Goal: Task Accomplishment & Management: Manage account settings

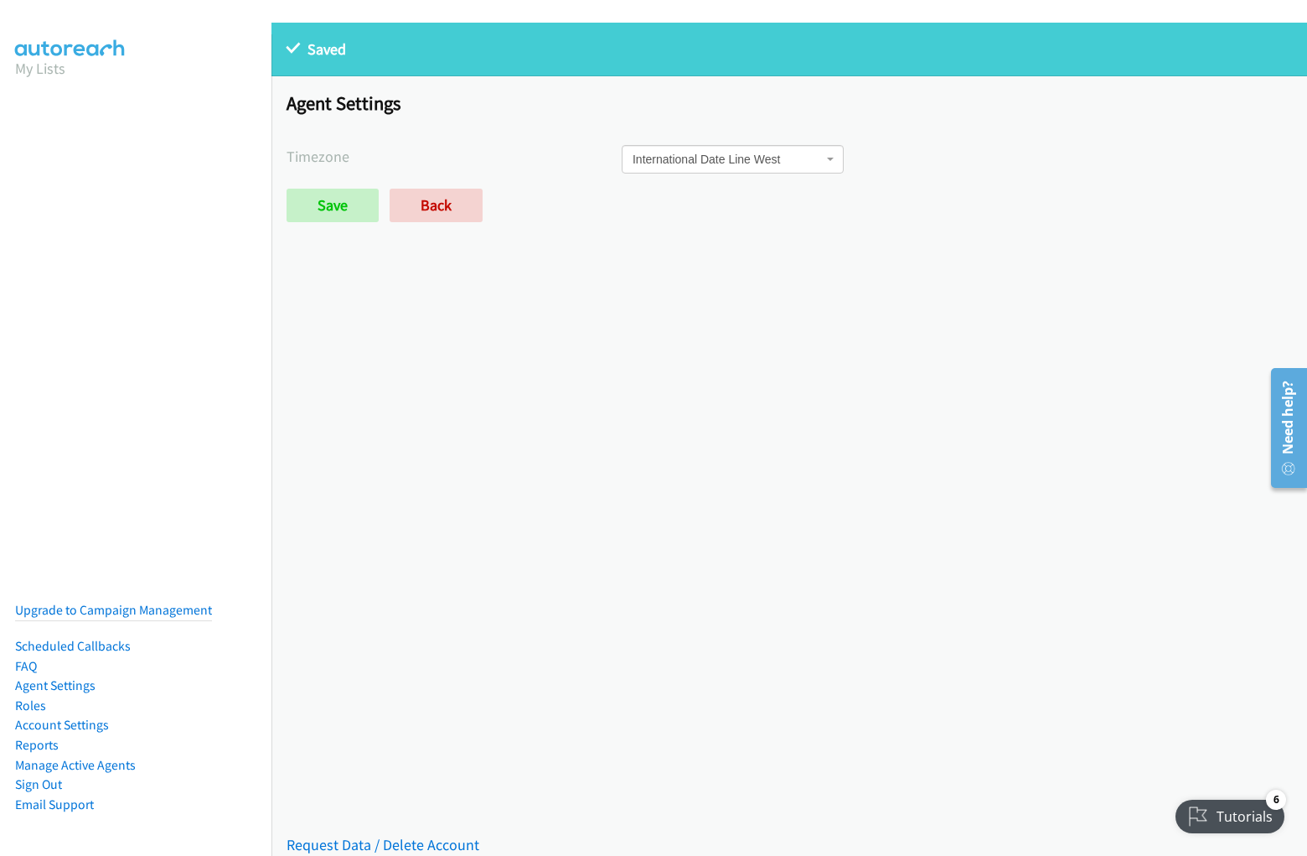
click at [654, 52] on p "Saved" at bounding box center [790, 49] width 1006 height 23
click at [789, 439] on div "Saved Saved Placeholder Agent Settings Timezone International Date Line West Am…" at bounding box center [790, 439] width 1036 height 833
click at [783, 49] on p "Saved" at bounding box center [790, 49] width 1006 height 23
click at [783, 164] on span "International Date Line West" at bounding box center [728, 159] width 190 height 17
click at [783, 159] on span "International Date Line West" at bounding box center [728, 159] width 190 height 17
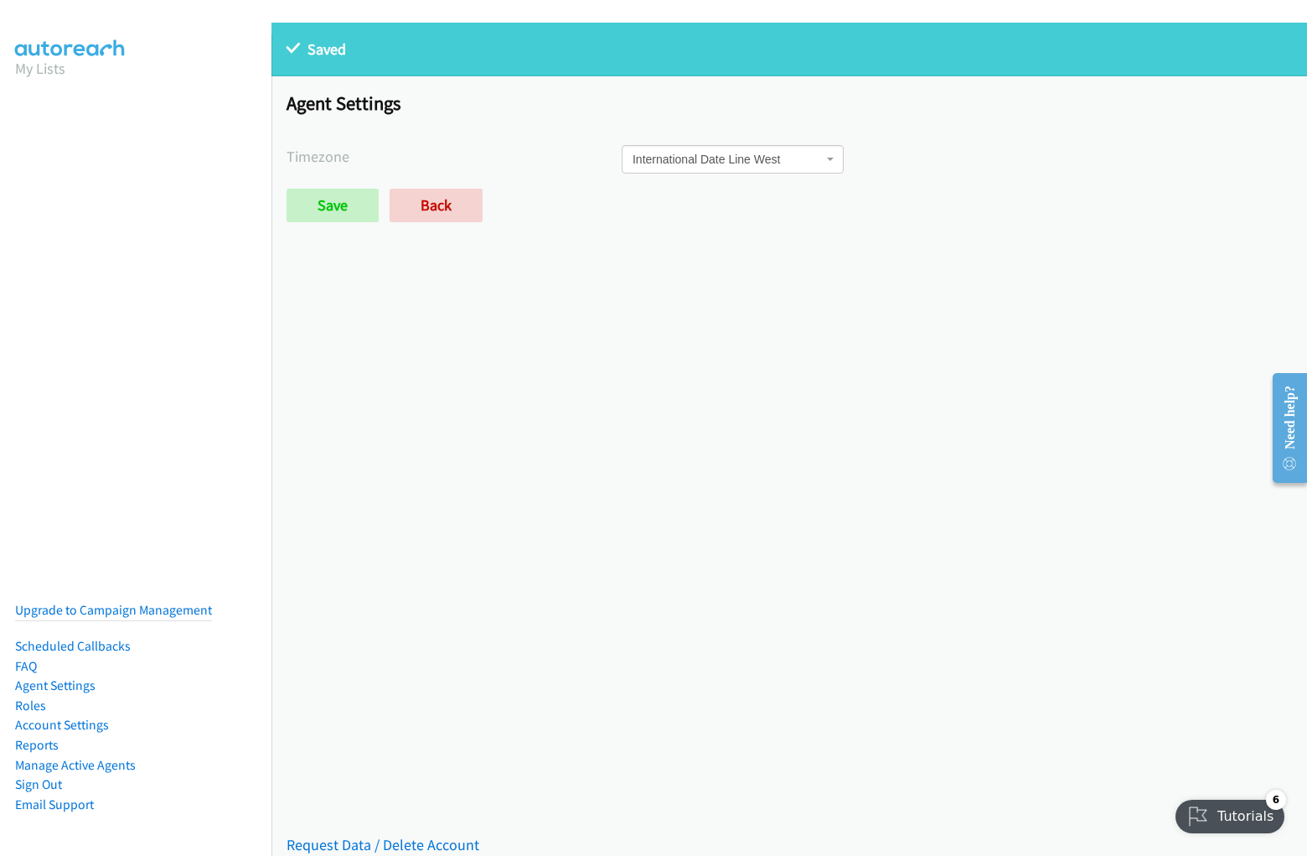
click at [452, 156] on label "Timezone" at bounding box center [454, 156] width 335 height 23
click at [948, 159] on div "International Date Line West American Samoa Midway Island Hawaii Alaska Pacific…" at bounding box center [957, 159] width 670 height 28
click at [783, 205] on div "Save Back" at bounding box center [622, 206] width 670 height 34
click at [618, 205] on div "Save Back" at bounding box center [622, 206] width 670 height 34
click at [380, 835] on link "Request Data / Delete Account" at bounding box center [383, 844] width 193 height 19
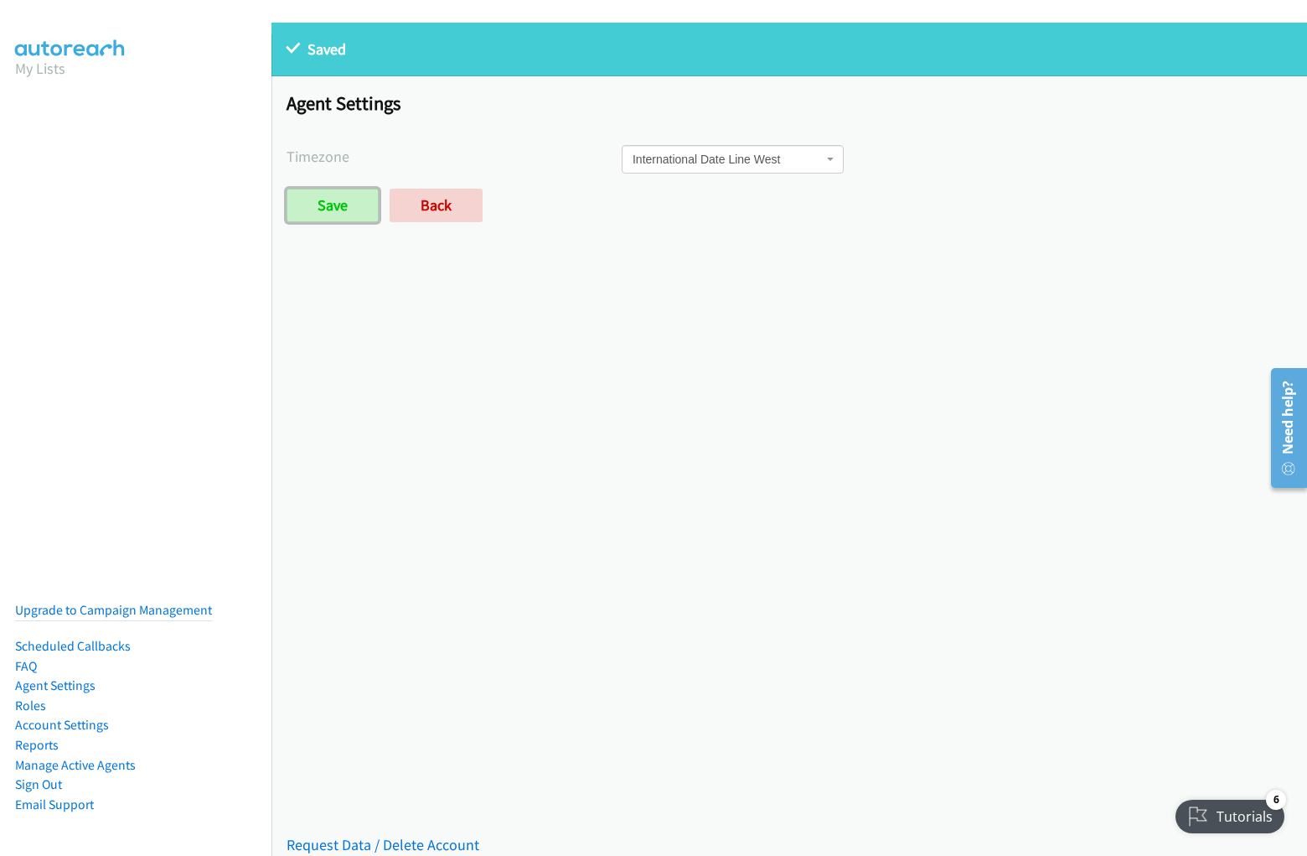
click at [287, 189] on input "Save" at bounding box center [333, 206] width 92 height 34
click at [654, 52] on p "Saved" at bounding box center [790, 49] width 1006 height 23
click at [789, 439] on div "Saved Saved Placeholder Agent Settings Timezone International Date Line West Am…" at bounding box center [790, 439] width 1036 height 833
click at [783, 49] on p "Saved" at bounding box center [790, 49] width 1006 height 23
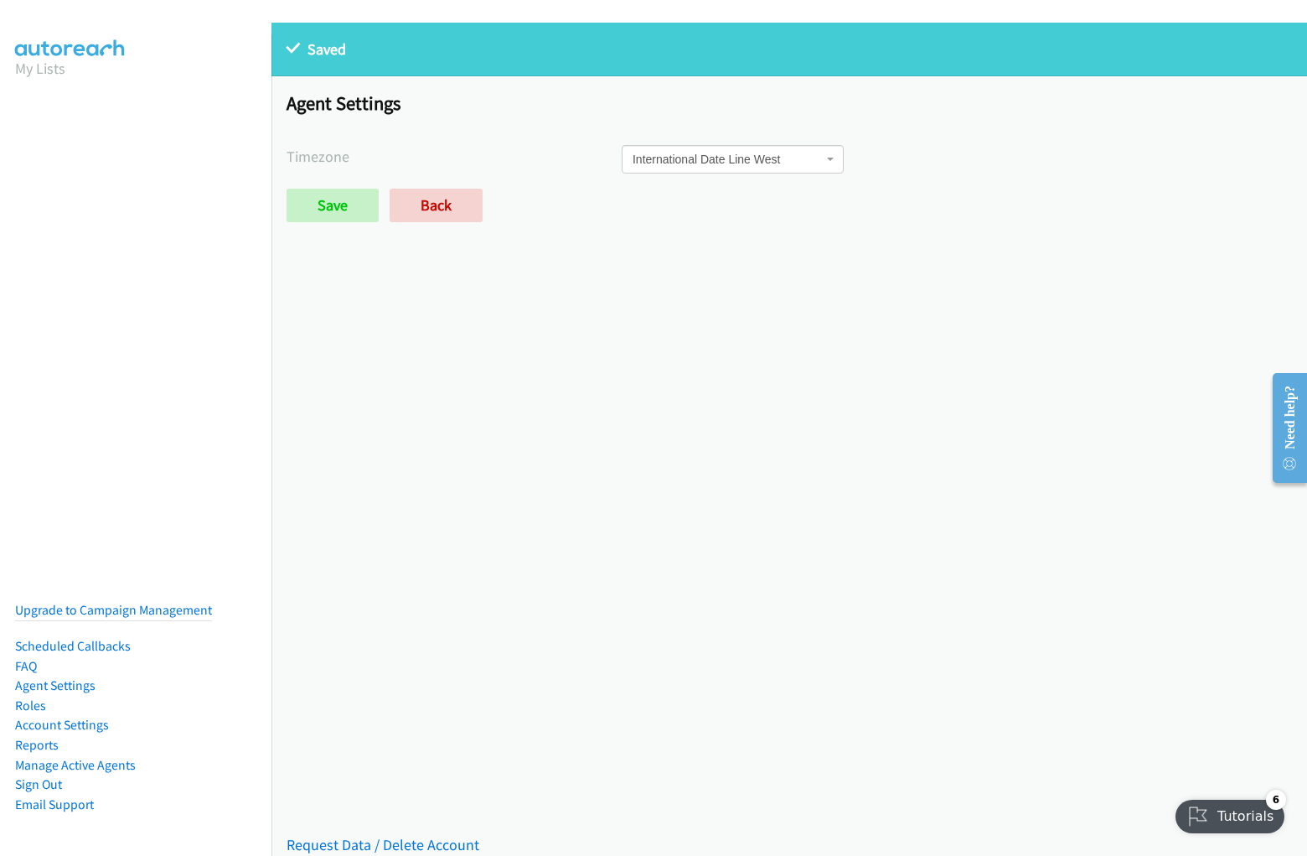
click at [783, 164] on span "International Date Line West" at bounding box center [728, 159] width 190 height 17
click at [783, 159] on span "International Date Line West" at bounding box center [728, 159] width 190 height 17
click at [452, 156] on label "Timezone" at bounding box center [454, 156] width 335 height 23
click at [948, 159] on div "International Date Line [GEOGRAPHIC_DATA][US_STATE] [GEOGRAPHIC_DATA] [US_STATE…" at bounding box center [957, 159] width 670 height 28
click at [783, 205] on div "Save Back" at bounding box center [622, 206] width 670 height 34
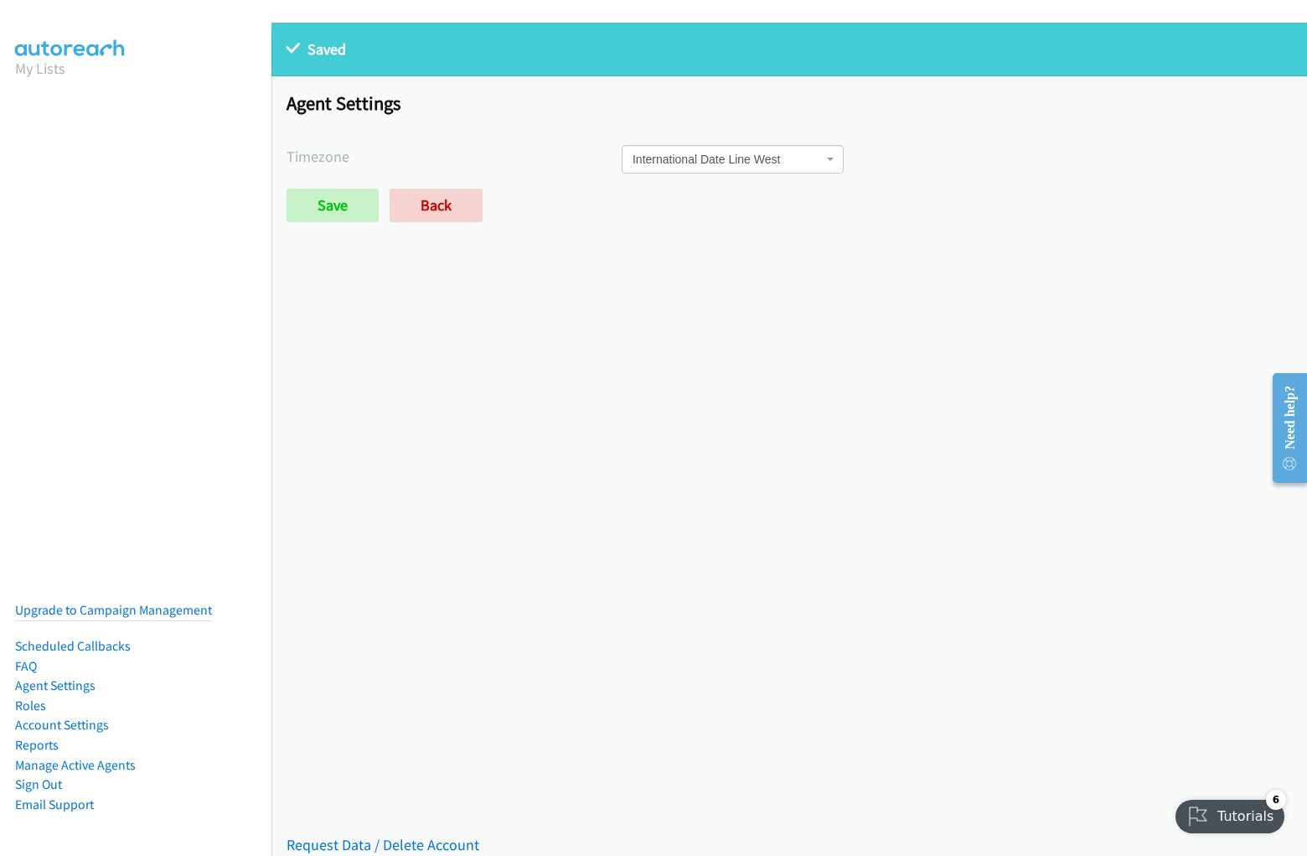
click at [618, 205] on div "Save Back" at bounding box center [622, 206] width 670 height 34
click at [380, 835] on link "Request Data / Delete Account" at bounding box center [383, 844] width 193 height 19
